Goal: Task Accomplishment & Management: Manage account settings

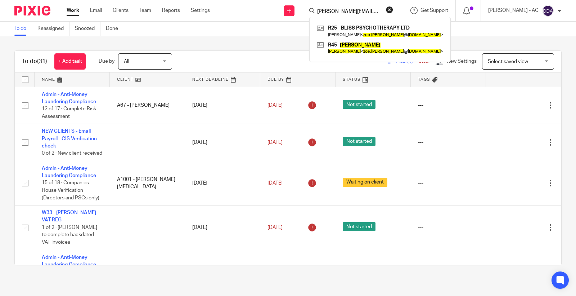
click at [385, 11] on form "zoe.renner@hotmail.com" at bounding box center [354, 10] width 77 height 9
click at [393, 10] on button "reset" at bounding box center [389, 9] width 7 height 7
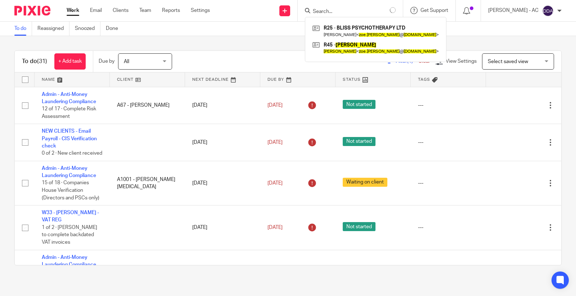
click at [392, 9] on form at bounding box center [354, 10] width 84 height 9
type input "zoe.renner@hotmail.com"
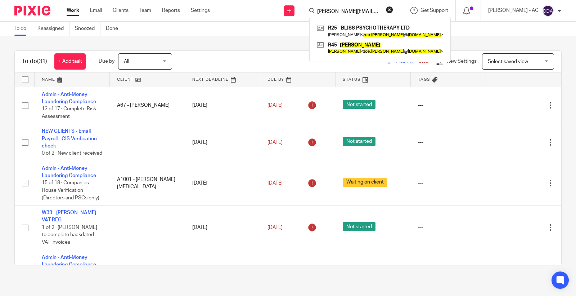
drag, startPoint x: 386, startPoint y: 13, endPoint x: 219, endPoint y: 27, distance: 168.4
click at [219, 28] on body "Work Email Clients Team Reports Settings Work Email Clients Team Reports Settin…" at bounding box center [288, 148] width 576 height 296
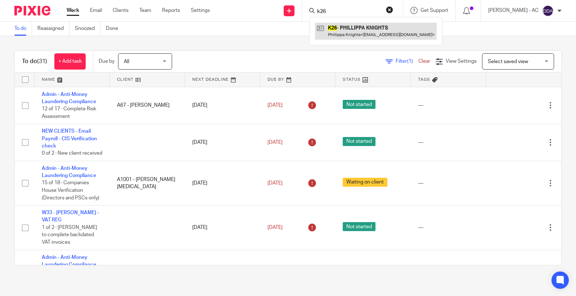
type input "k26"
drag, startPoint x: 338, startPoint y: 11, endPoint x: 299, endPoint y: 12, distance: 39.3
click at [299, 12] on div "Send new email Create task Add client Request signature k26 K26 - PHILLIPPA KNI…" at bounding box center [398, 10] width 355 height 21
type input "r33"
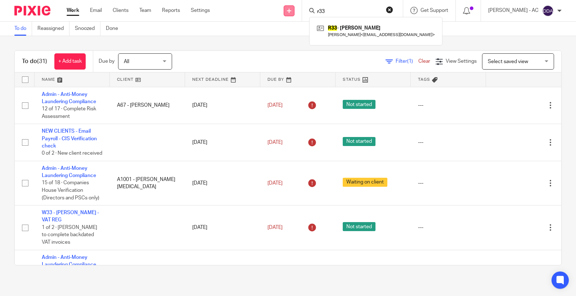
drag, startPoint x: 340, startPoint y: 12, endPoint x: 300, endPoint y: 14, distance: 39.6
click at [300, 14] on div "Send new email Create task Add client Request signature r33 R33 - RIANNA RAYMON…" at bounding box center [398, 10] width 355 height 21
type input "p65"
click at [255, 39] on div "To do (31) + Add task Due by All All Today Tomorrow This week Next week This mo…" at bounding box center [288, 157] width 576 height 243
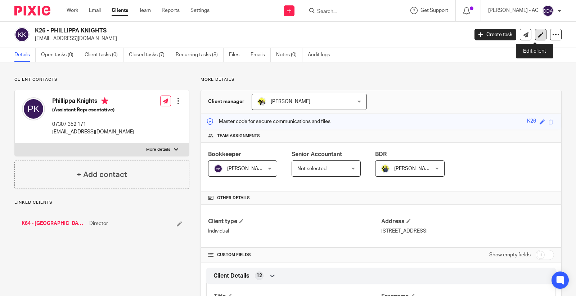
click at [538, 35] on icon at bounding box center [540, 34] width 5 height 5
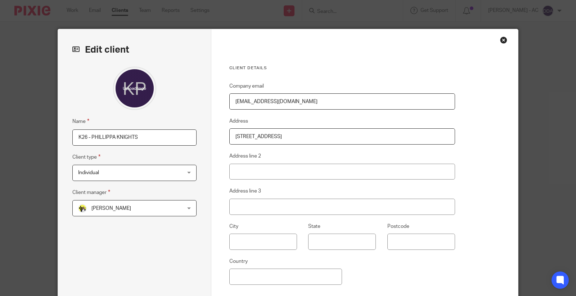
click at [149, 140] on input "K26 - PHILLIPPA KNIGHTS" at bounding box center [134, 137] width 124 height 16
paste input "CLOSURE"
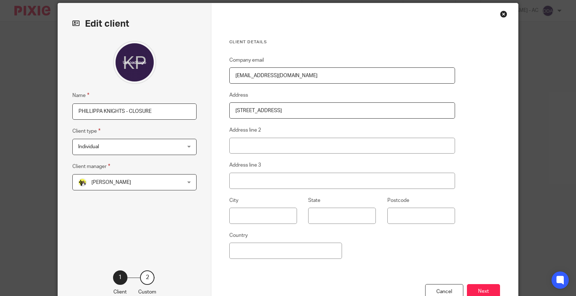
scroll to position [77, 0]
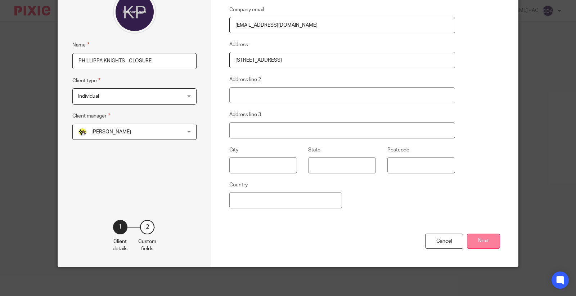
type input "PHILLIPPA KNIGHTS - CLOSURE"
click at [485, 238] on button "Next" at bounding box center [483, 240] width 33 height 15
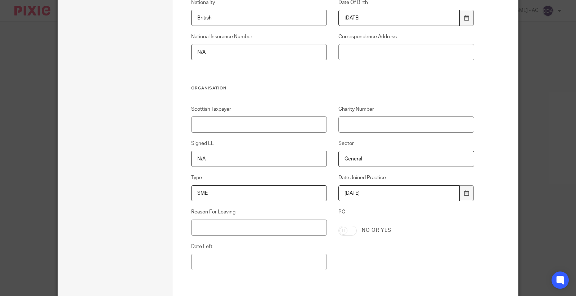
scroll to position [317, 0]
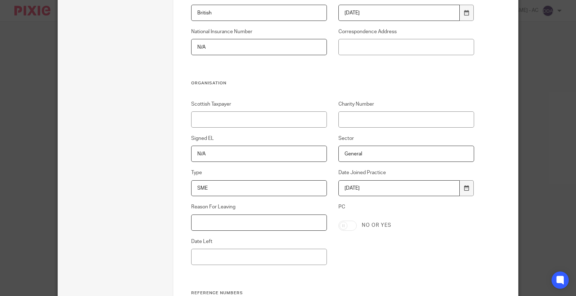
click at [263, 225] on input "Reason For Leaving" at bounding box center [259, 222] width 136 height 16
paste input "DECIDED TO DO THEIR OWN WORK"
type input "DECIDED TO DO THEIR OWN WORK"
click at [261, 253] on input "Date Left" at bounding box center [259, 256] width 136 height 16
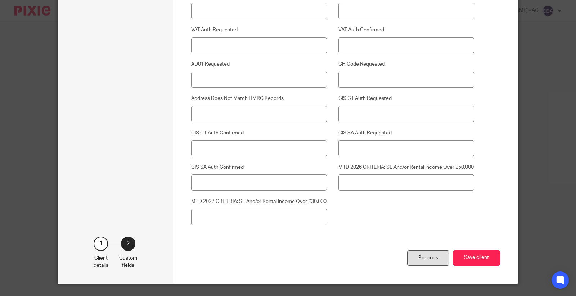
scroll to position [1867, 0]
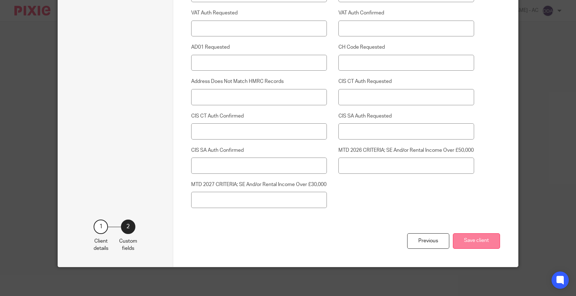
type input "[DATE]"
click at [474, 243] on button "Save client" at bounding box center [476, 240] width 47 height 15
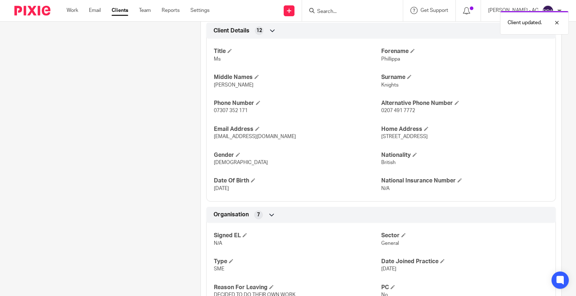
scroll to position [5, 0]
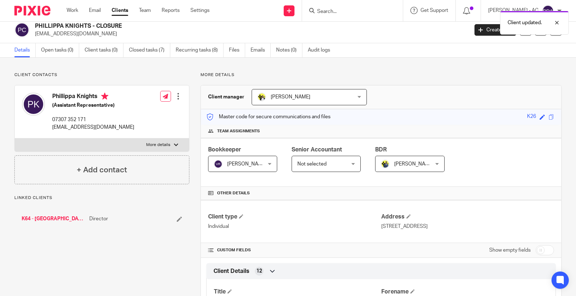
click at [173, 218] on li "K64 - CAYMAN ISLANDS GOVERNMENT Director" at bounding box center [102, 218] width 161 height 7
click at [174, 220] on li "K64 - CAYMAN ISLANDS GOVERNMENT Director" at bounding box center [102, 218] width 161 height 7
click at [177, 220] on icon at bounding box center [179, 218] width 5 height 5
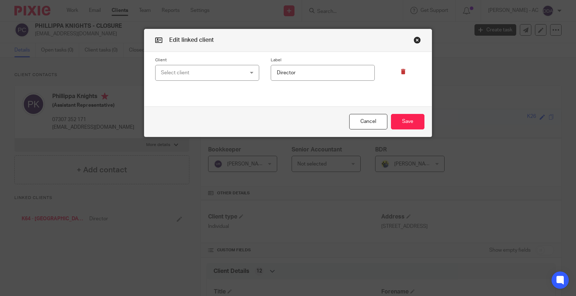
click at [401, 73] on icon at bounding box center [403, 71] width 5 height 5
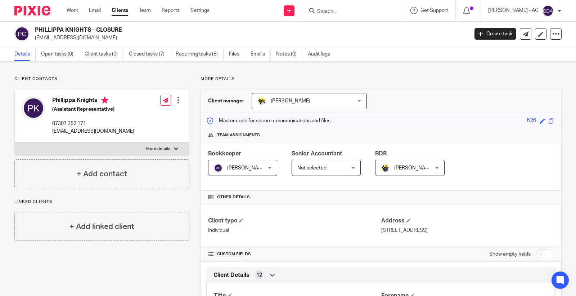
scroll to position [0, 0]
click at [552, 32] on icon at bounding box center [555, 34] width 7 height 7
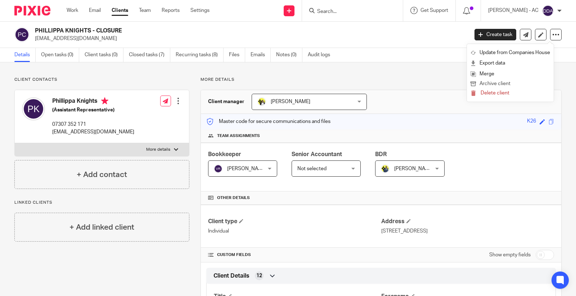
click at [517, 82] on button "Archive client" at bounding box center [511, 83] width 80 height 9
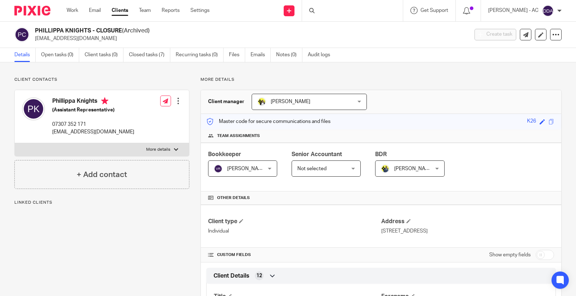
drag, startPoint x: 91, startPoint y: 29, endPoint x: 36, endPoint y: 29, distance: 55.1
click at [36, 29] on h2 "PHILLIPPA KNIGHTS - CLOSURE (Archived)" at bounding box center [206, 31] width 343 height 8
copy h2 "PHILLIPPA KNIGHTS"
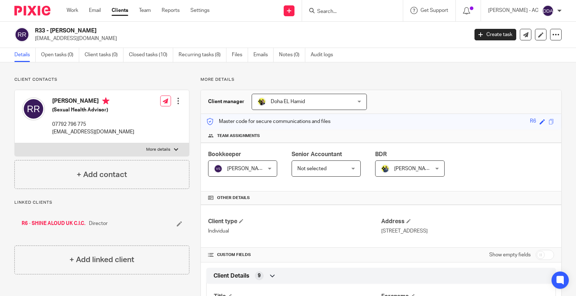
click at [177, 221] on icon at bounding box center [179, 223] width 5 height 5
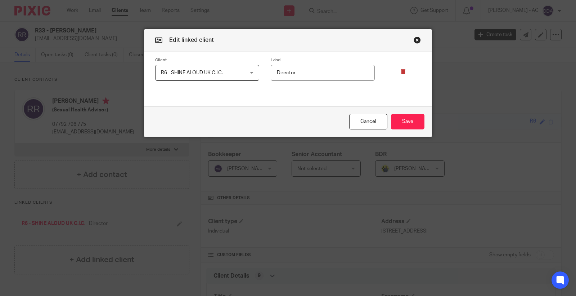
click at [402, 71] on icon at bounding box center [403, 71] width 5 height 5
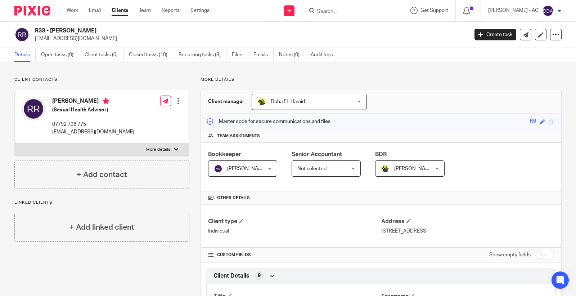
drag, startPoint x: 51, startPoint y: 30, endPoint x: 171, endPoint y: 34, distance: 120.3
click at [171, 34] on div "R33 - RIANNA RAYMOND-WILLIAMS info@shinealoud.co.uk" at bounding box center [249, 34] width 429 height 15
click at [142, 30] on h2 "R33 - RIANNA RAYMOND-WILLIAMS" at bounding box center [206, 31] width 343 height 8
drag, startPoint x: 134, startPoint y: 30, endPoint x: 52, endPoint y: 27, distance: 82.1
click at [52, 27] on h2 "R33 - RIANNA RAYMOND-WILLIAMS" at bounding box center [206, 31] width 343 height 8
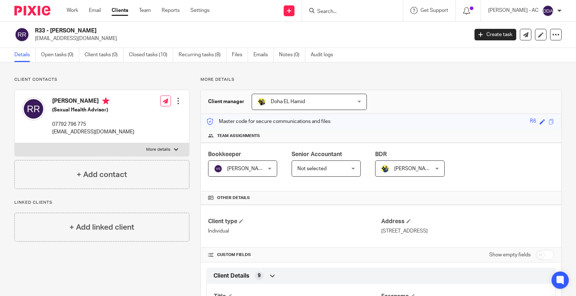
copy h2 "RIANNA RAYMOND-WILLIAMS"
click at [538, 37] on icon at bounding box center [540, 34] width 5 height 5
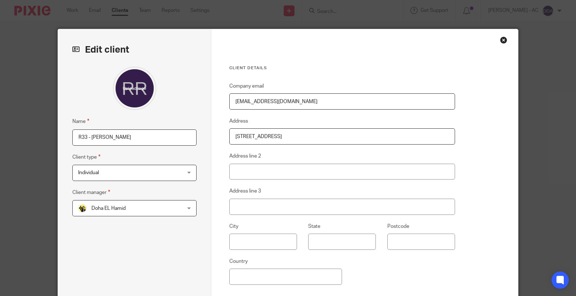
click at [91, 137] on input "R33 - RIANNA RAYMOND-WILLIAMS" at bounding box center [134, 137] width 124 height 16
click at [168, 134] on input "RIANNA RAYMOND-WILLIAMS -" at bounding box center [134, 137] width 124 height 16
paste input "CLOSURE"
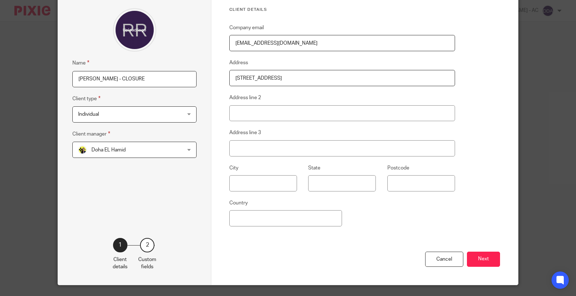
scroll to position [77, 0]
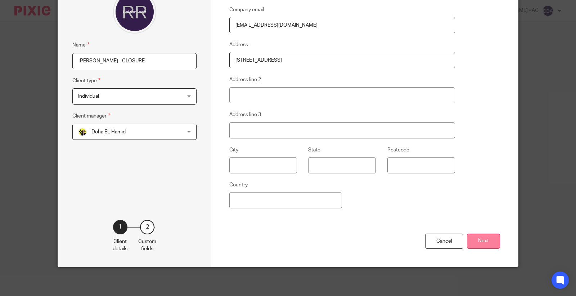
type input "[PERSON_NAME] - CLOSURE"
click at [486, 240] on button "Next" at bounding box center [483, 240] width 33 height 15
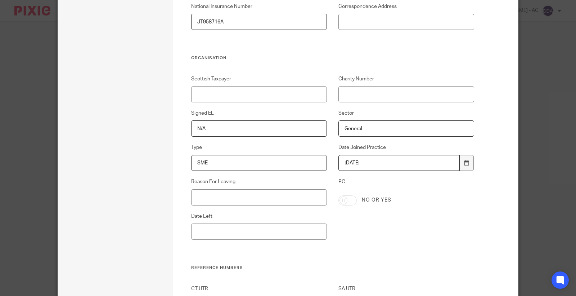
scroll to position [317, 0]
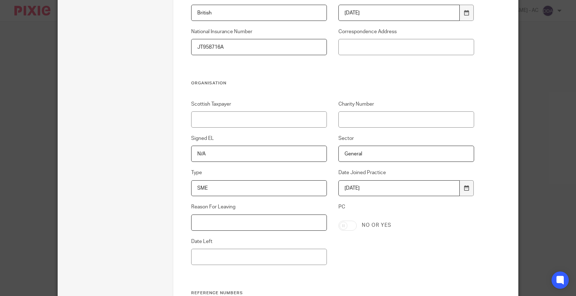
click at [232, 221] on input "Reason For Leaving" at bounding box center [259, 222] width 136 height 16
paste input "CEASED TRADE"
type input "CEASED TRADE"
click at [246, 257] on input "Date Left" at bounding box center [259, 256] width 136 height 16
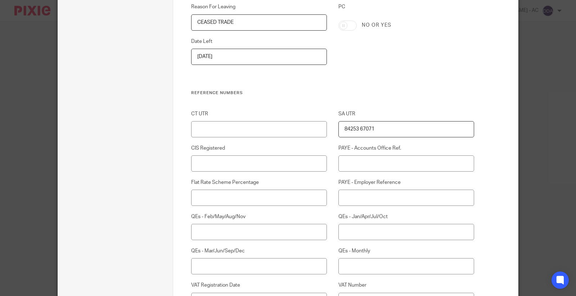
type input "[DATE]"
drag, startPoint x: 392, startPoint y: 135, endPoint x: 267, endPoint y: 130, distance: 125.7
click at [267, 130] on div "CT UTR SA UTR 84253 67071 CIS Registered PAYE - Accounts Office Ref. Flat Rate …" at bounding box center [327, 239] width 295 height 258
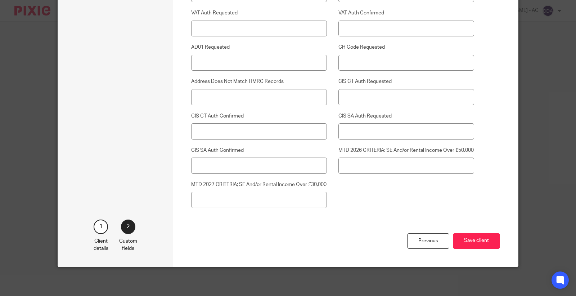
scroll to position [1867, 0]
click at [457, 240] on button "Save client" at bounding box center [476, 240] width 47 height 15
click at [455, 243] on button "Save client" at bounding box center [476, 240] width 47 height 15
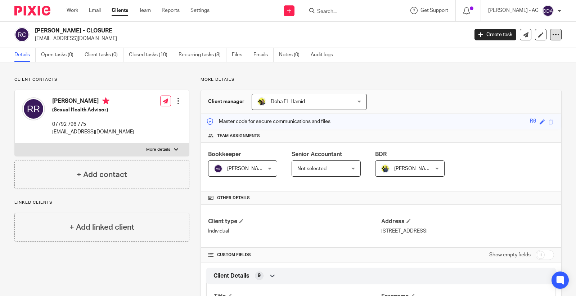
click at [552, 37] on icon at bounding box center [555, 34] width 7 height 7
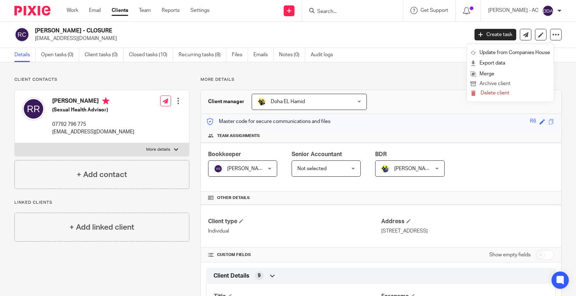
click at [505, 84] on button "Archive client" at bounding box center [511, 83] width 80 height 9
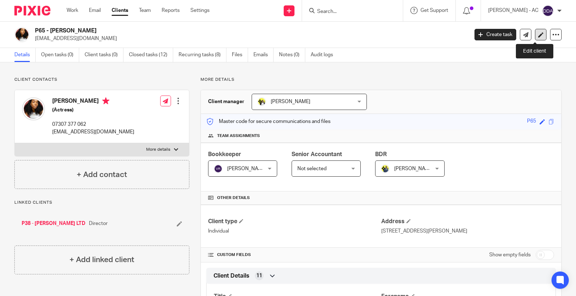
click at [538, 35] on icon at bounding box center [540, 34] width 5 height 5
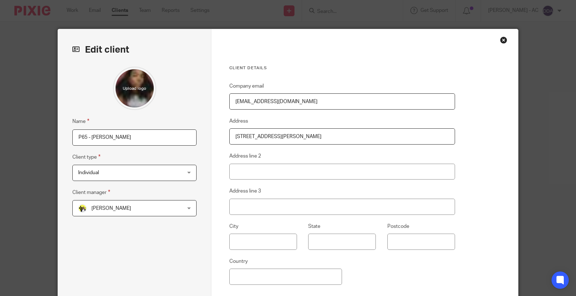
drag, startPoint x: 89, startPoint y: 139, endPoint x: 55, endPoint y: 148, distance: 34.1
click at [58, 148] on div "Edit client Name P65 - [PERSON_NAME] Client type Individual Individual Individu…" at bounding box center [134, 186] width 153 height 314
click at [123, 134] on input "[PERSON_NAME]" at bounding box center [134, 137] width 124 height 16
click at [149, 135] on input "[PERSON_NAME] -" at bounding box center [134, 137] width 124 height 16
paste input "CLOSURE"
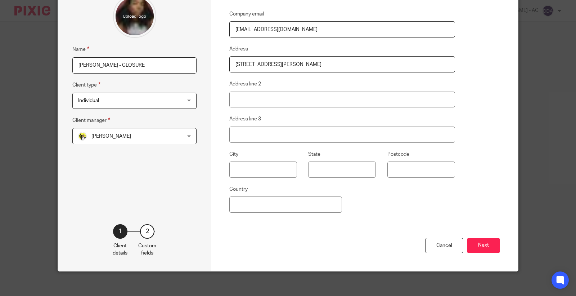
scroll to position [77, 0]
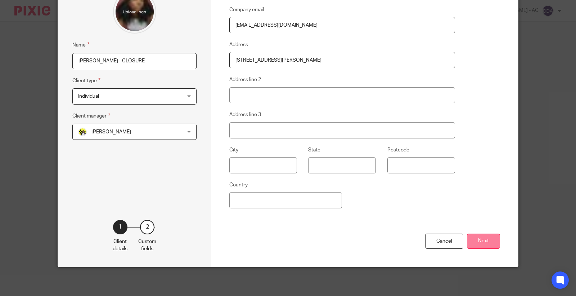
type input "[PERSON_NAME] - CLOSURE"
click at [479, 238] on button "Next" at bounding box center [483, 240] width 33 height 15
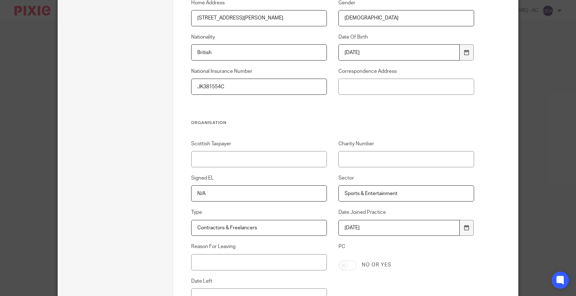
scroll to position [317, 0]
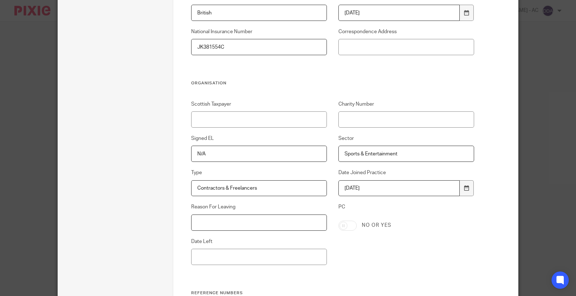
click at [292, 223] on input "Reason For Leaving" at bounding box center [259, 222] width 136 height 16
paste input "DECIDED TO DO THEIR OWN WORK"
type input "DECIDED TO DO THEIR OWN WORK"
click at [268, 257] on input "Date Left" at bounding box center [259, 256] width 136 height 16
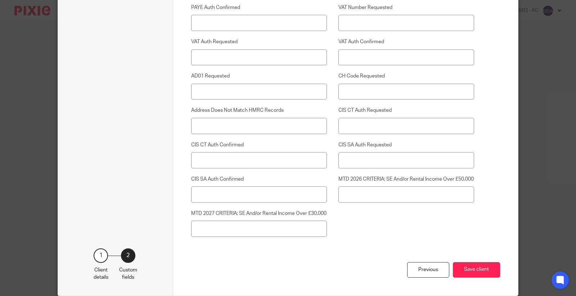
scroll to position [1867, 0]
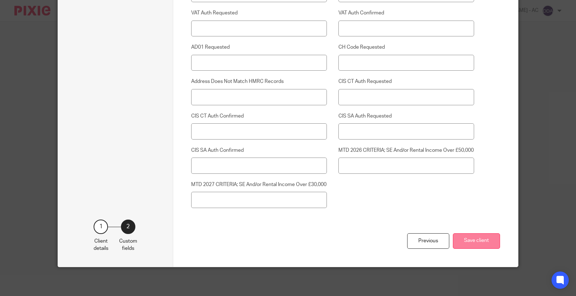
type input "[DATE]"
click at [467, 238] on button "Save client" at bounding box center [476, 240] width 47 height 15
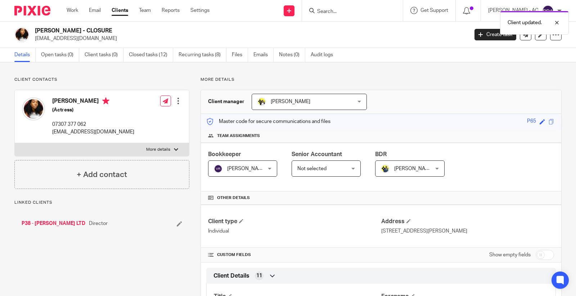
click at [177, 225] on icon at bounding box center [179, 223] width 5 height 5
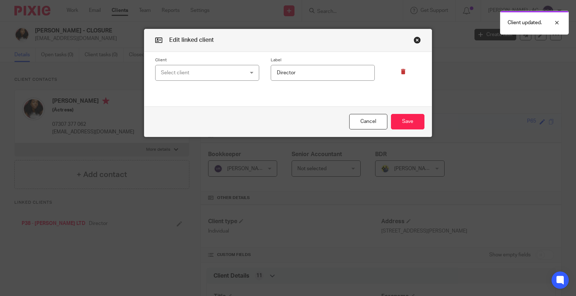
click at [402, 71] on icon at bounding box center [403, 71] width 5 height 5
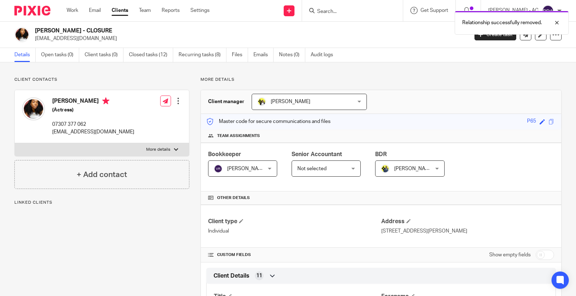
click at [551, 38] on div at bounding box center [556, 35] width 12 height 12
click at [502, 83] on button "Archive client" at bounding box center [511, 83] width 80 height 9
